Goal: Task Accomplishment & Management: Use online tool/utility

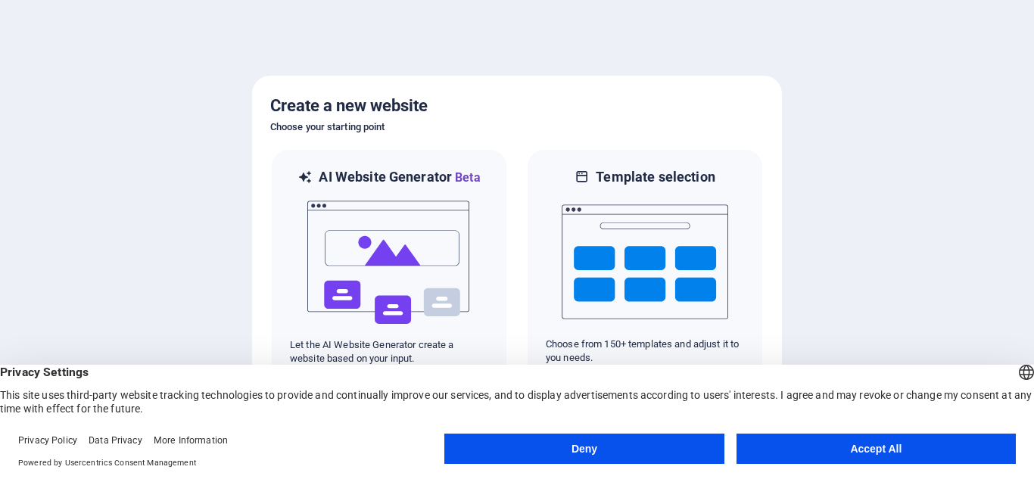
click at [765, 445] on button "Accept All" at bounding box center [876, 449] width 279 height 30
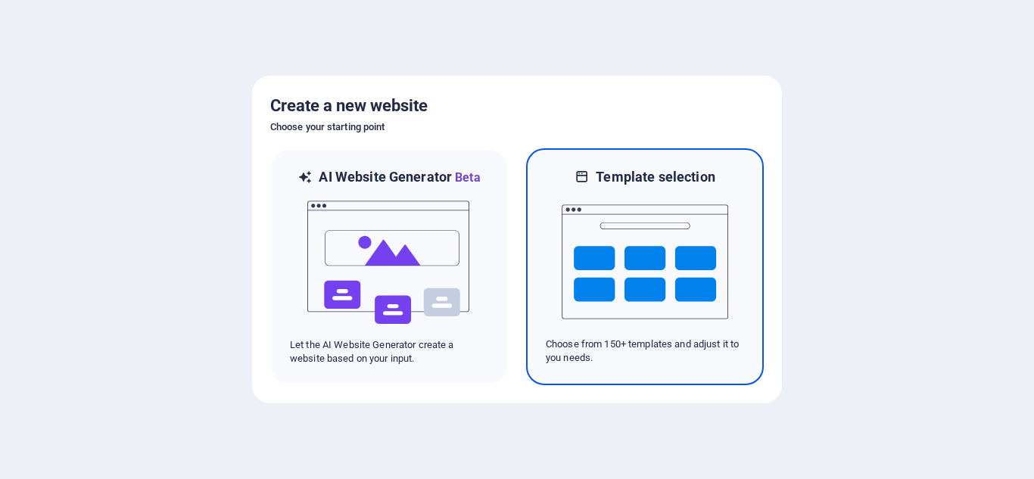
click at [613, 264] on img at bounding box center [645, 261] width 167 height 151
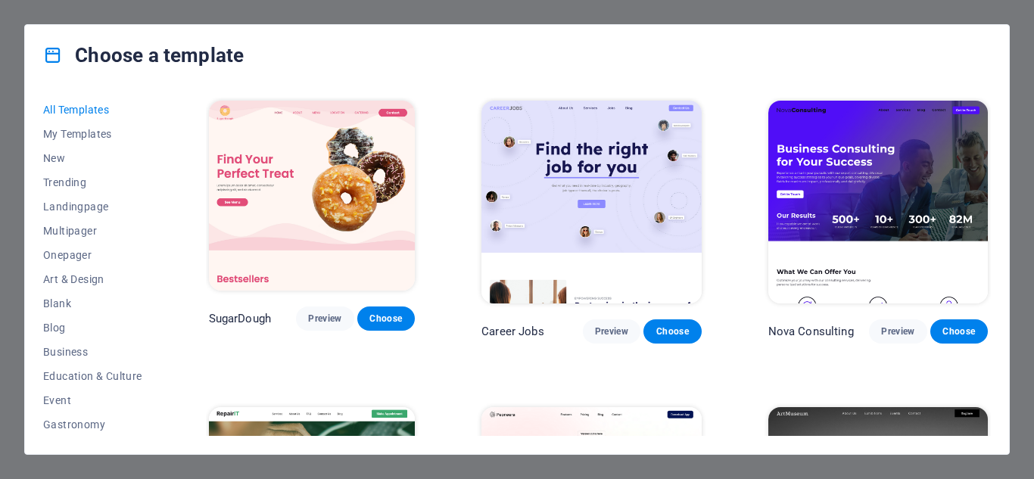
drag, startPoint x: 1034, startPoint y: 252, endPoint x: 1034, endPoint y: 220, distance: 32.6
click at [1034, 220] on div "Choose a template All Templates My Templates New Trending Landingpage Multipage…" at bounding box center [517, 239] width 1034 height 479
click at [387, 324] on span "Choose" at bounding box center [385, 319] width 33 height 12
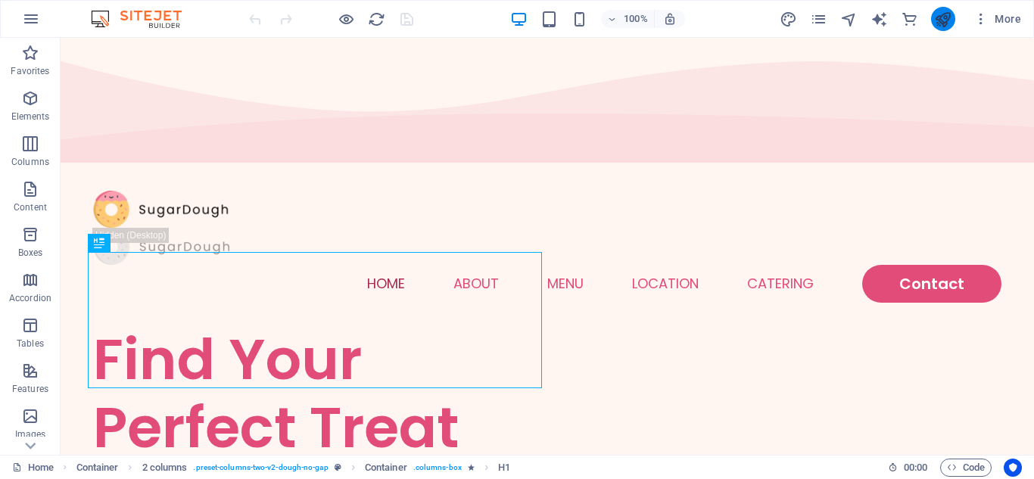
click at [945, 11] on icon "publish" at bounding box center [942, 19] width 17 height 17
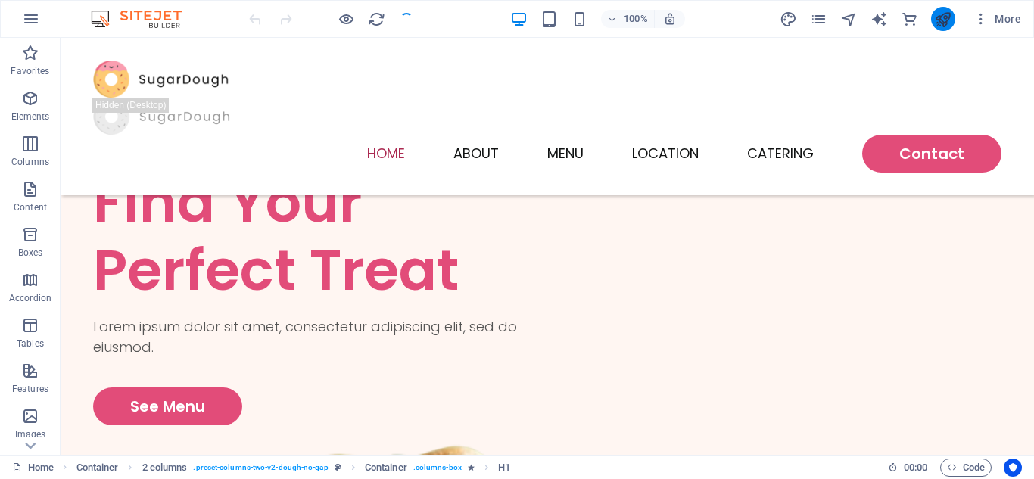
scroll to position [662, 0]
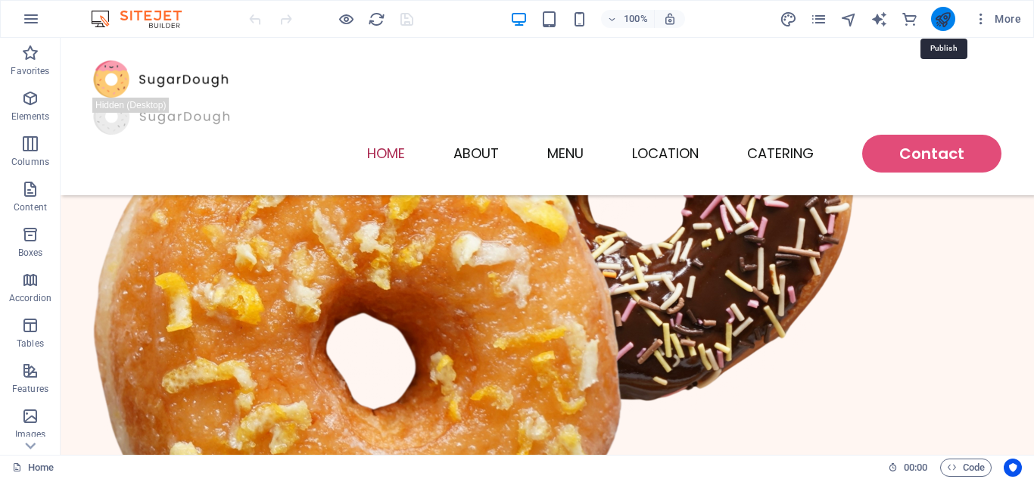
click at [944, 15] on icon "publish" at bounding box center [942, 19] width 17 height 17
